Goal: Task Accomplishment & Management: Complete application form

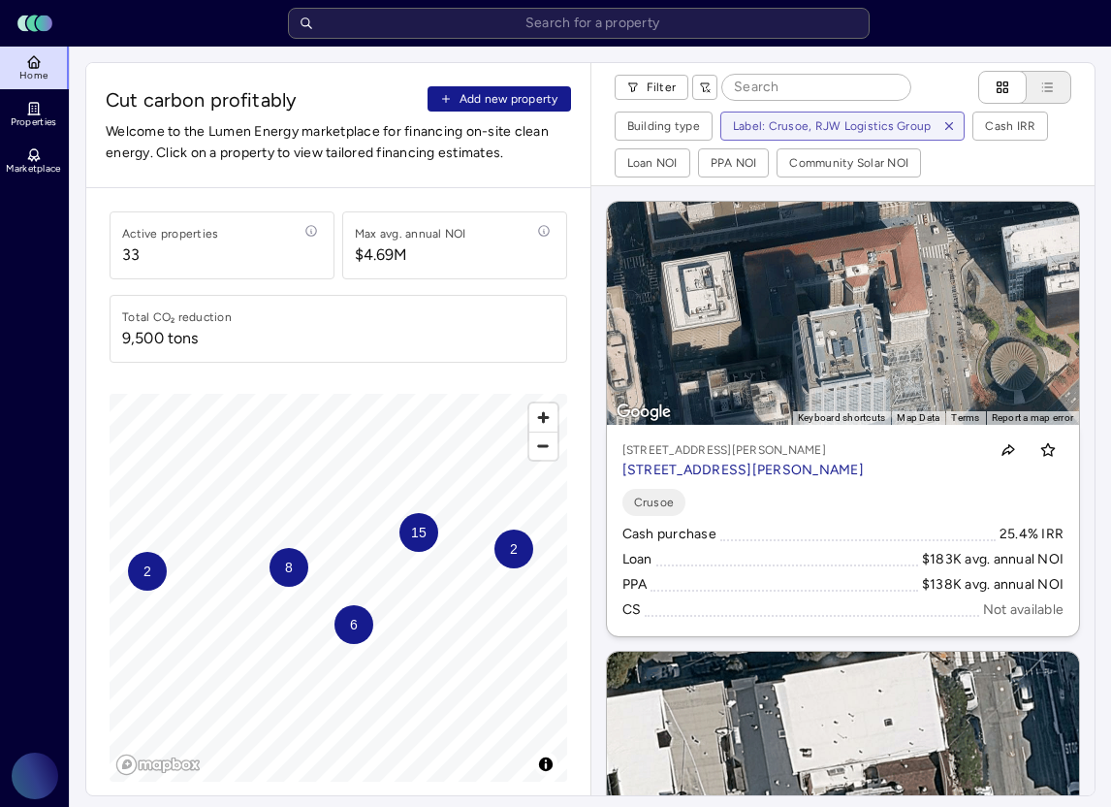
click at [482, 99] on span "Add new property" at bounding box center [509, 98] width 99 height 19
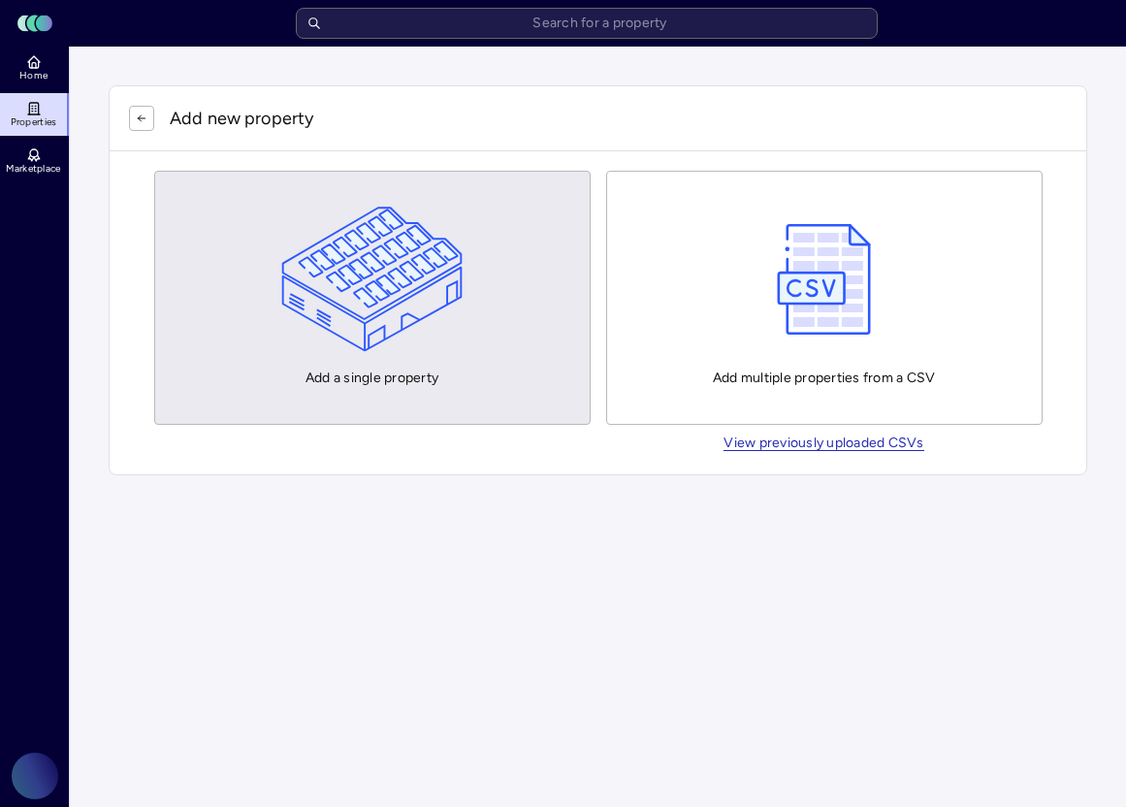
click at [477, 326] on button "Add a single property" at bounding box center [372, 298] width 436 height 254
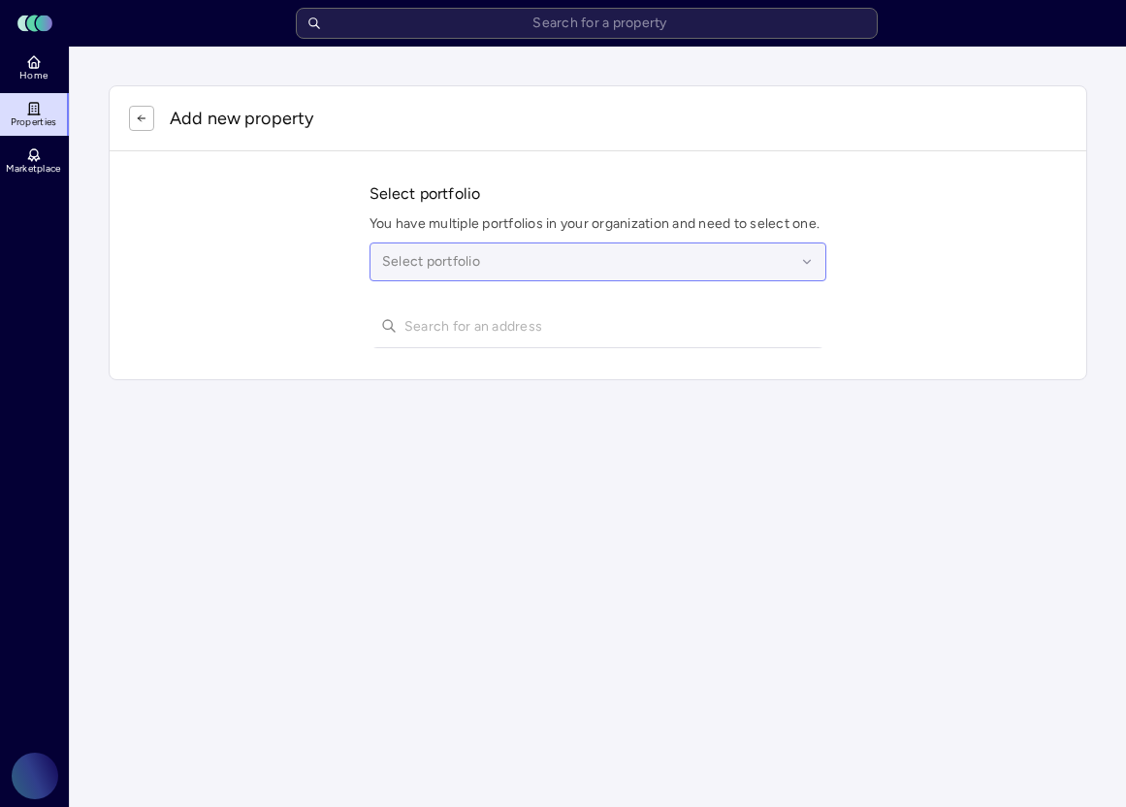
click at [435, 261] on div at bounding box center [589, 261] width 414 height 21
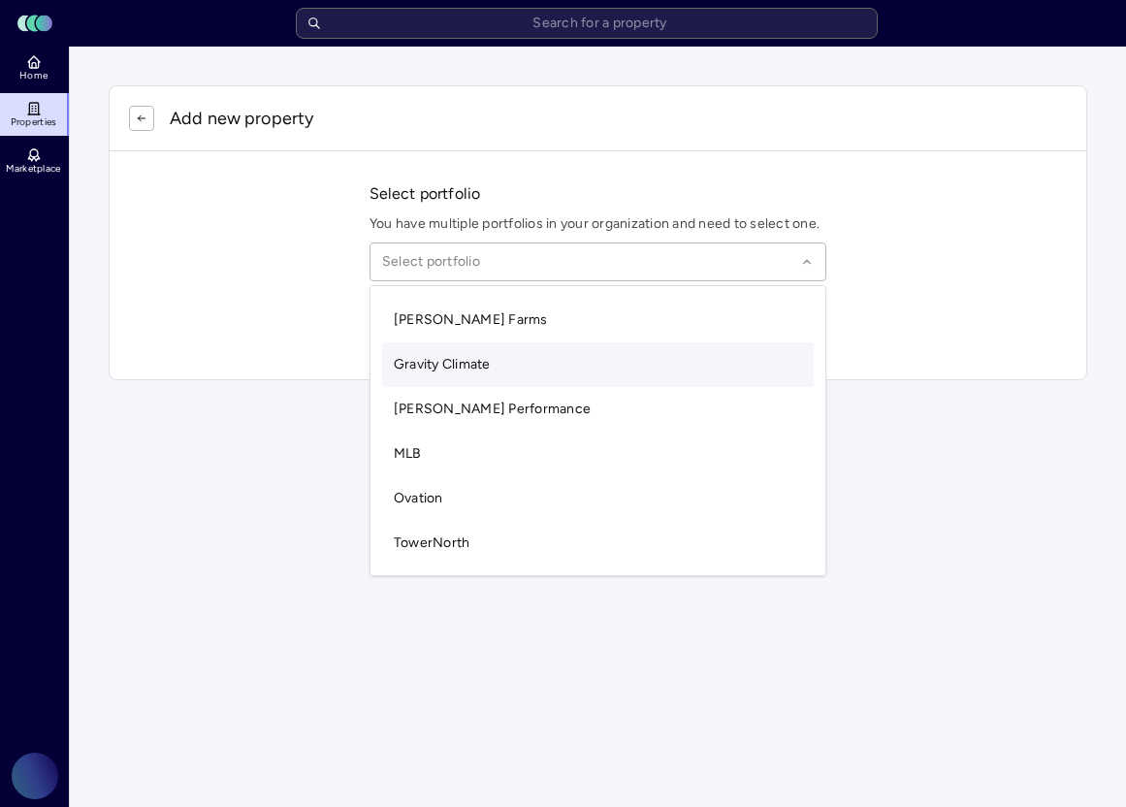
click at [460, 355] on div "Gravity Climate" at bounding box center [598, 364] width 433 height 45
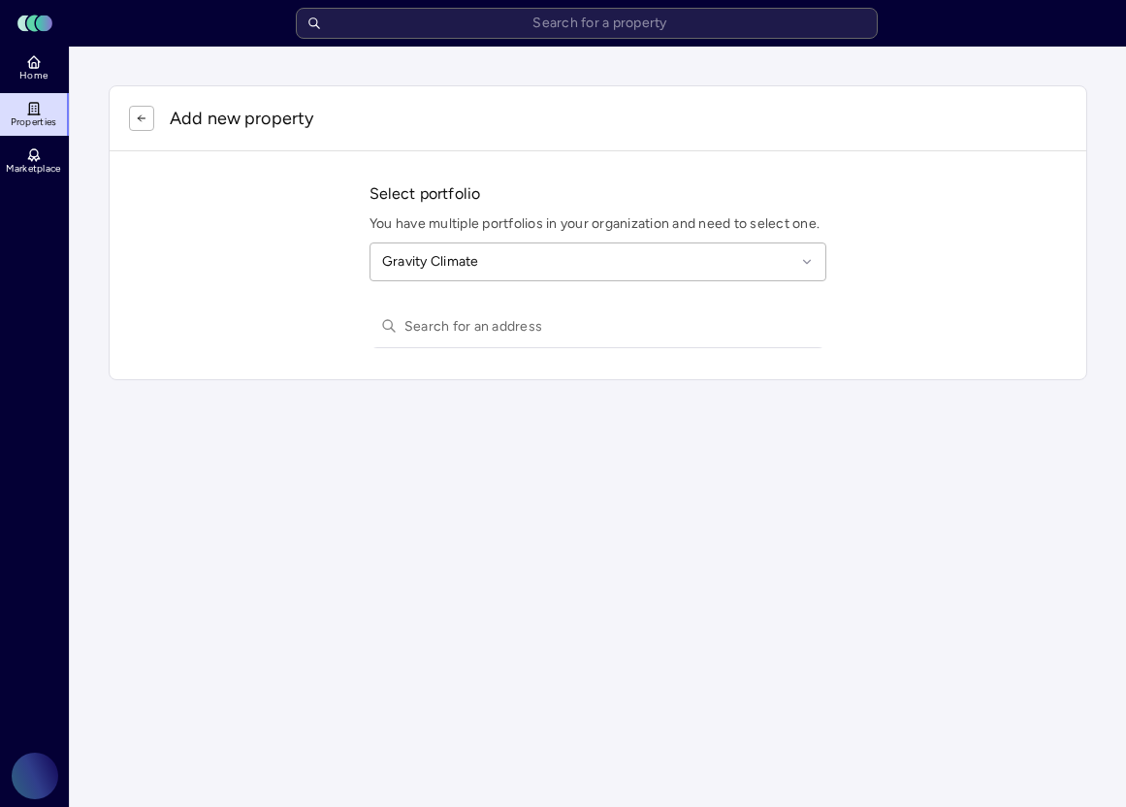
click at [466, 327] on input "text" at bounding box center [609, 326] width 411 height 43
paste input "[STREET_ADDRESS]"
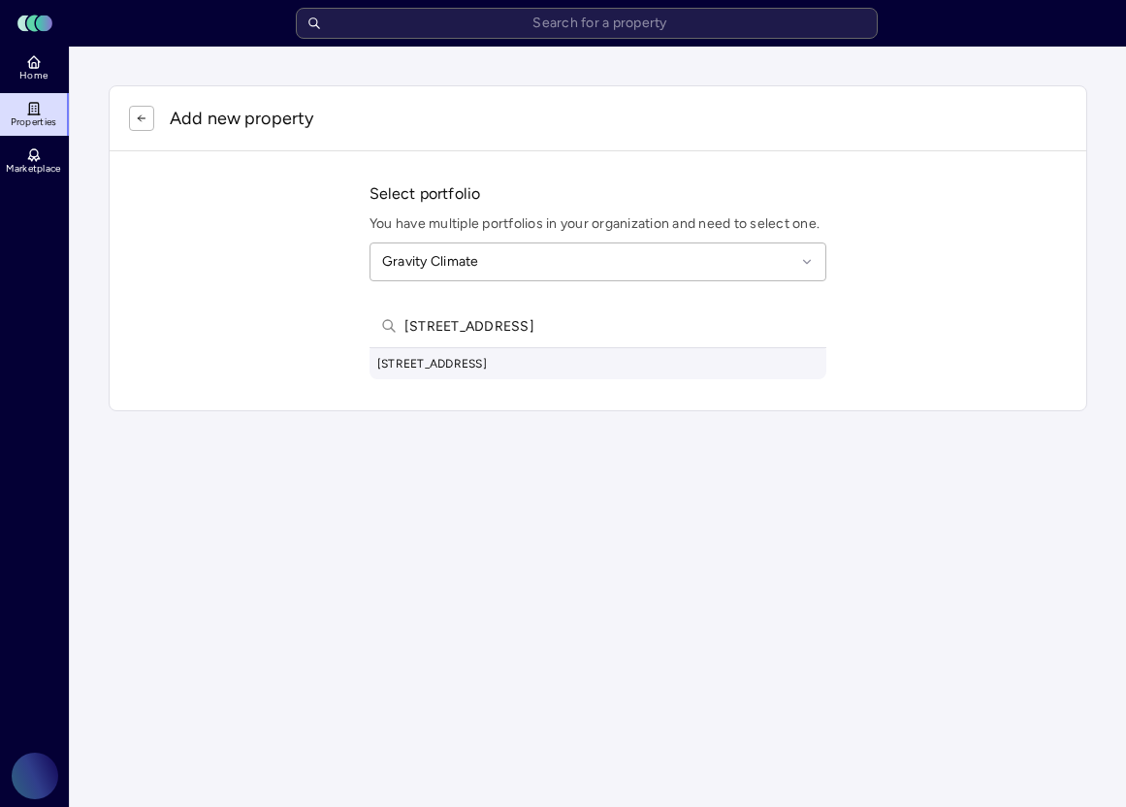
type input "[STREET_ADDRESS]"
click at [470, 367] on div "[STREET_ADDRESS]" at bounding box center [598, 363] width 458 height 31
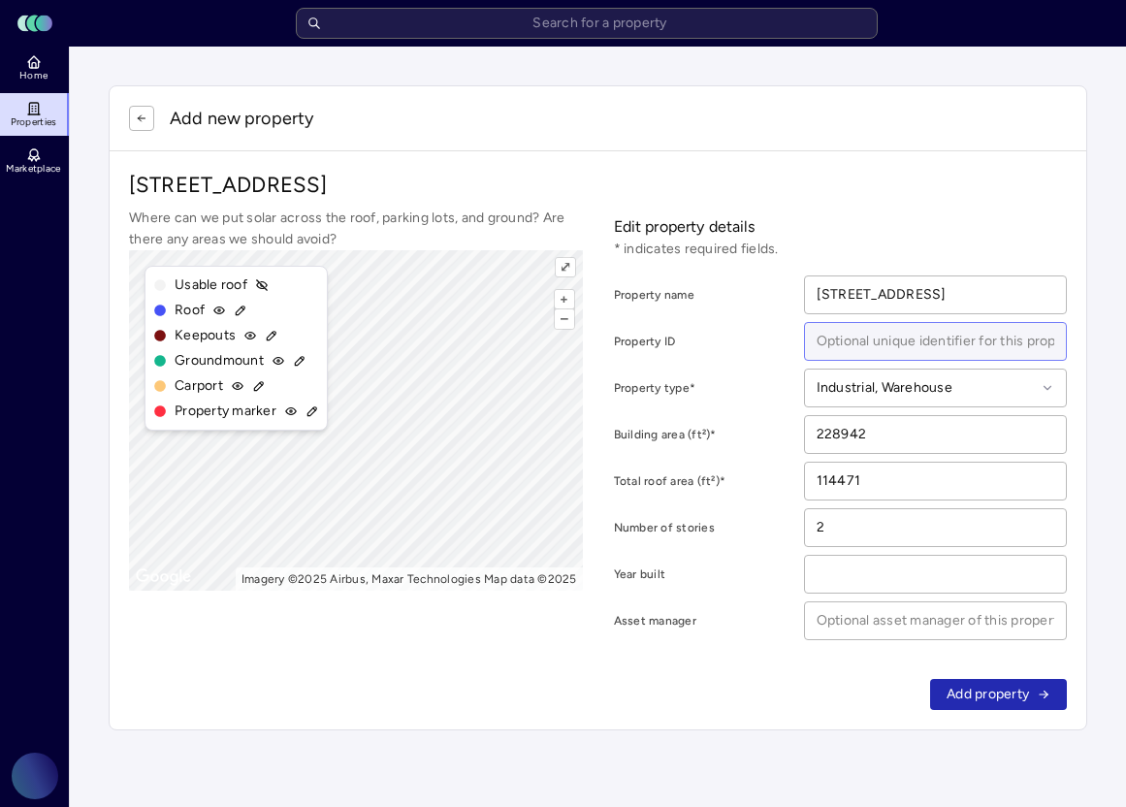
click at [914, 347] on input at bounding box center [936, 341] width 262 height 37
type input "CAE Dallas"
click at [565, 320] on button "–" at bounding box center [564, 318] width 18 height 18
click at [283, 590] on div "Where can we put solar across the roof, parking lots, and ground? Are there any…" at bounding box center [356, 424] width 454 height 433
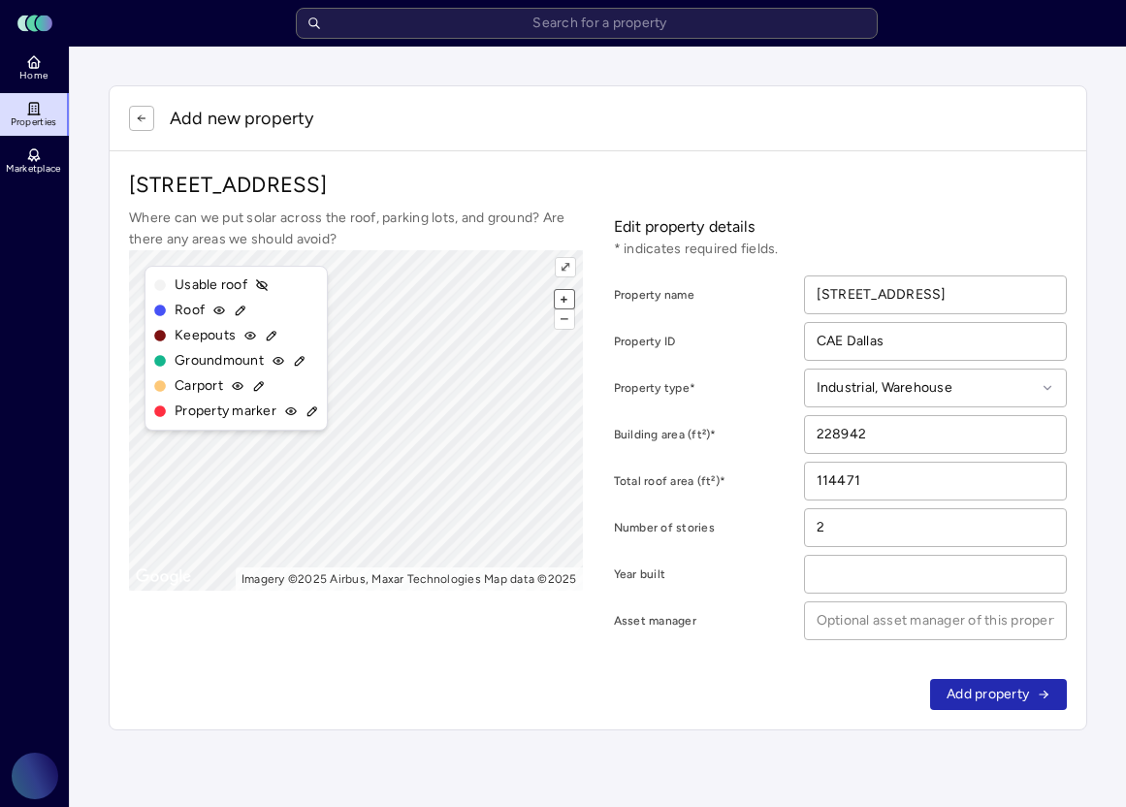
click at [563, 300] on button "+" at bounding box center [564, 299] width 18 height 18
click at [567, 295] on button "+" at bounding box center [564, 299] width 18 height 18
click at [565, 313] on button "–" at bounding box center [564, 318] width 18 height 18
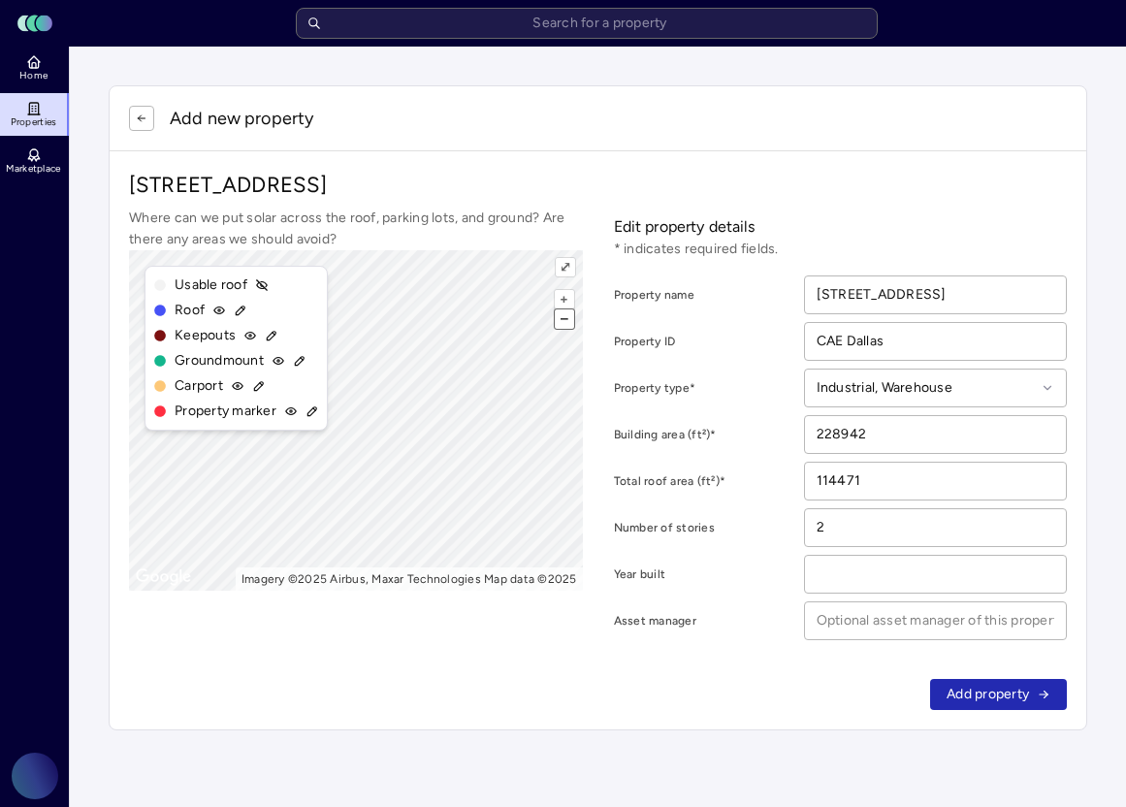
click at [565, 313] on button "–" at bounding box center [564, 318] width 18 height 18
click at [238, 312] on icon at bounding box center [241, 311] width 14 height 14
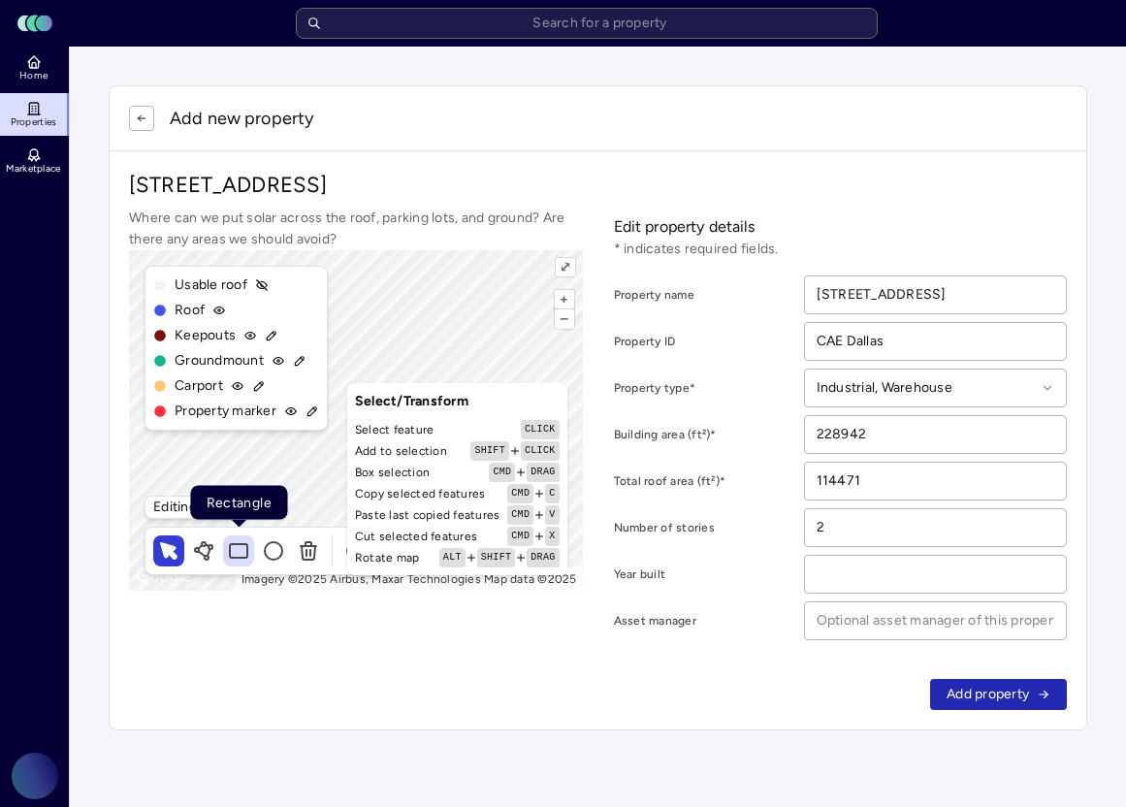
click at [230, 555] on icon at bounding box center [238, 551] width 17 height 14
click at [240, 313] on icon at bounding box center [241, 311] width 14 height 14
click at [245, 555] on icon at bounding box center [238, 550] width 23 height 23
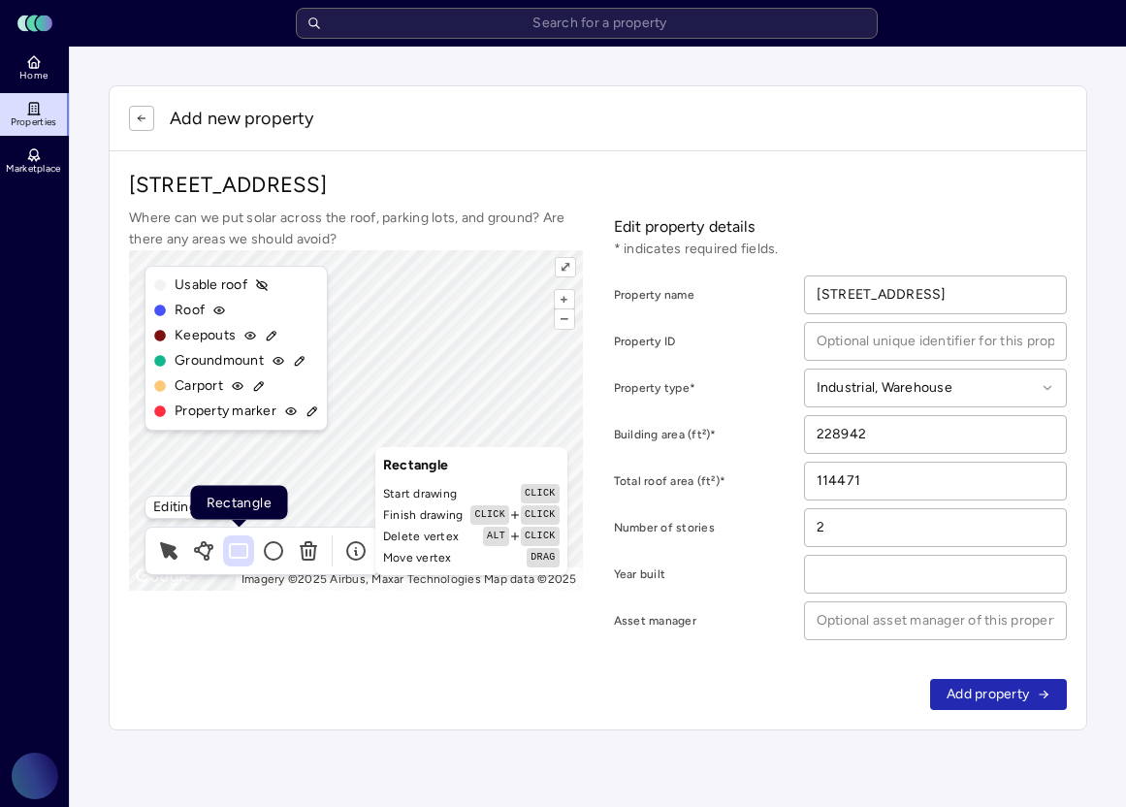
click at [236, 556] on icon at bounding box center [238, 551] width 17 height 14
click at [563, 298] on button "+" at bounding box center [564, 299] width 18 height 18
click at [164, 547] on icon at bounding box center [168, 550] width 17 height 17
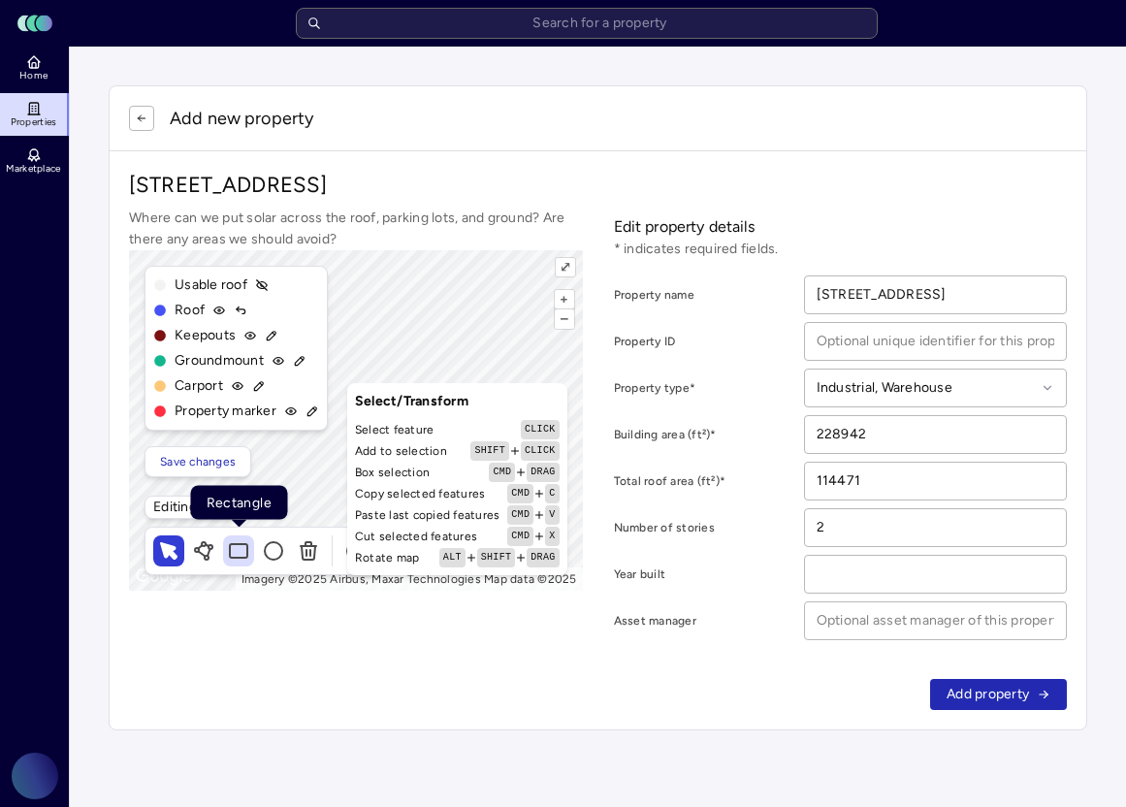
click at [227, 547] on icon at bounding box center [238, 550] width 23 height 23
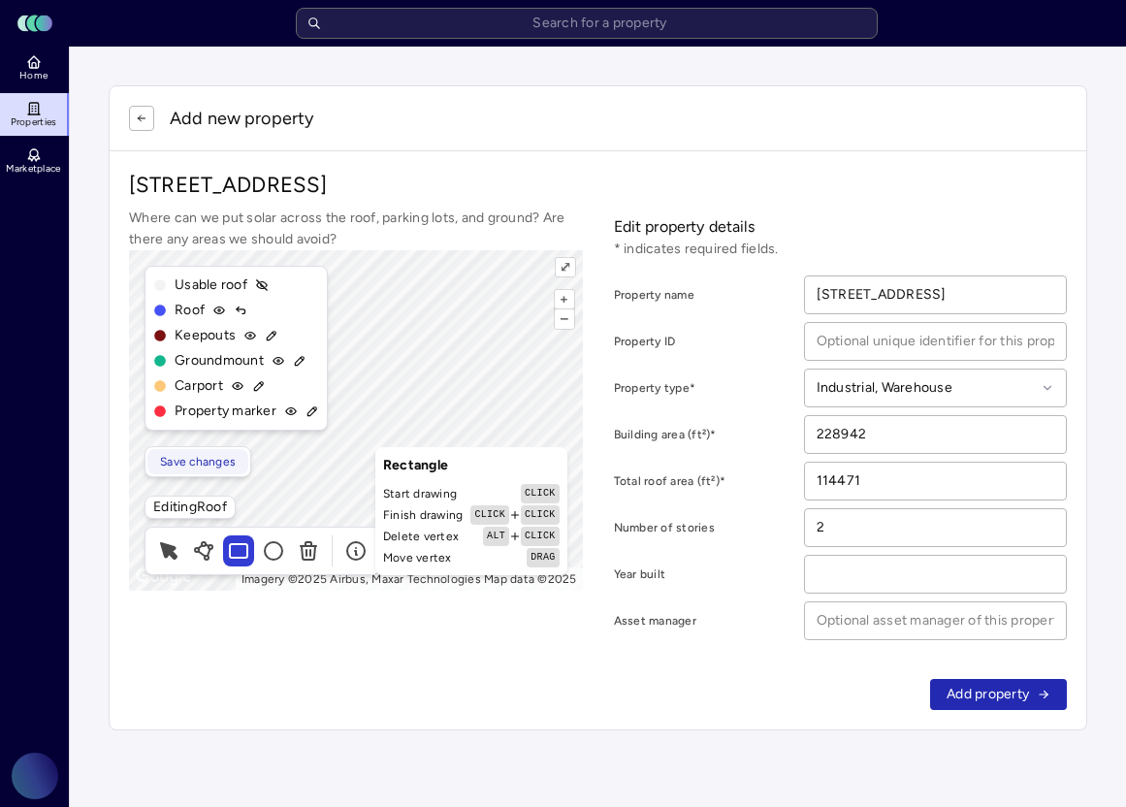
click at [218, 461] on span "Save changes" at bounding box center [198, 461] width 76 height 19
type input "131780"
